Goal: Information Seeking & Learning: Learn about a topic

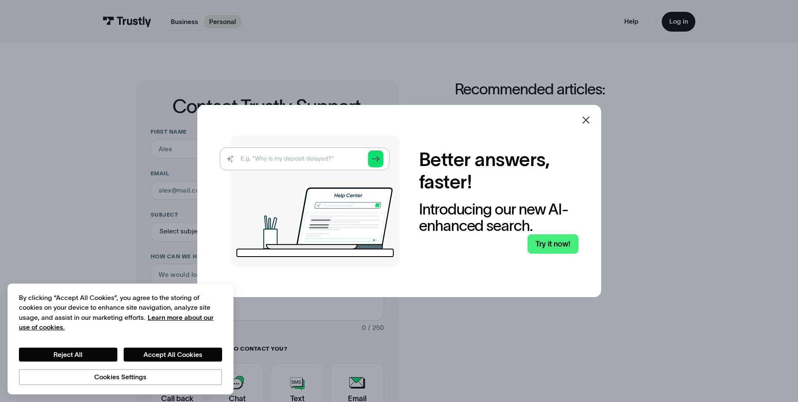
click at [596, 117] on div at bounding box center [586, 120] width 20 height 20
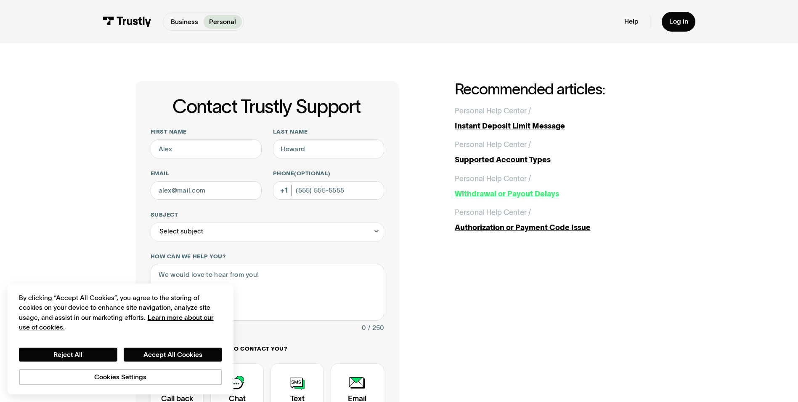
click at [559, 187] on link "Personal Help Center / / Withdrawal or Payout Delays" at bounding box center [559, 186] width 208 height 27
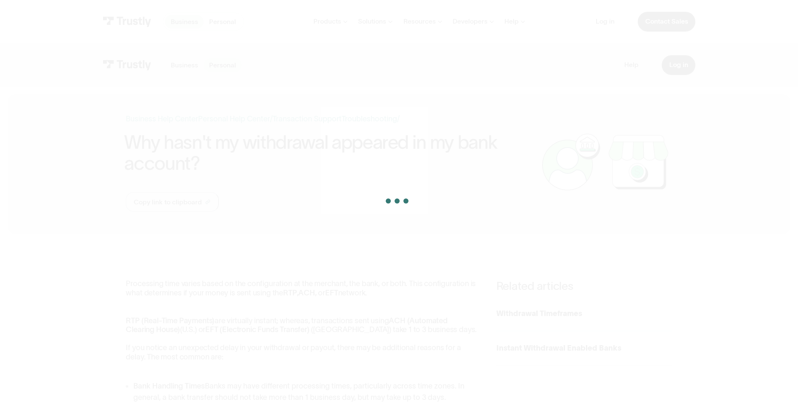
drag, startPoint x: 0, startPoint y: 0, endPoint x: 554, endPoint y: 196, distance: 588.0
click at [554, 196] on div at bounding box center [399, 201] width 798 height 402
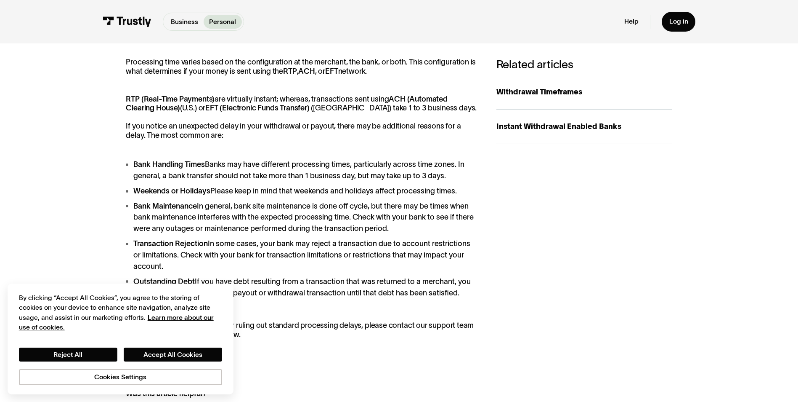
scroll to position [168, 0]
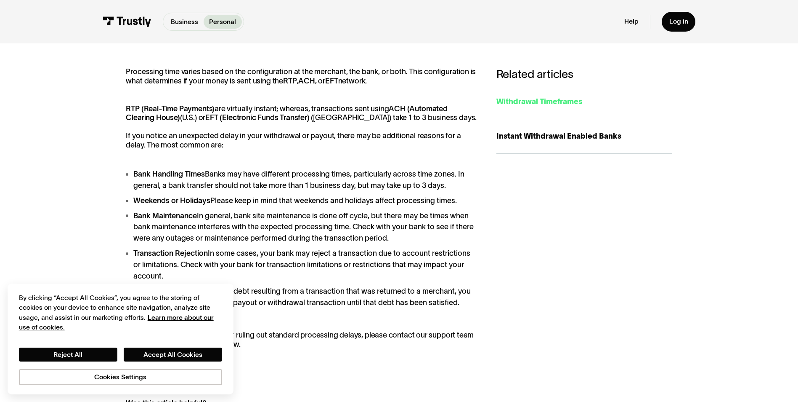
drag, startPoint x: 638, startPoint y: 165, endPoint x: 639, endPoint y: 92, distance: 72.8
click at [639, 92] on link "Withdrawal Timeframes" at bounding box center [585, 102] width 176 height 35
